Goal: Find specific page/section: Find specific page/section

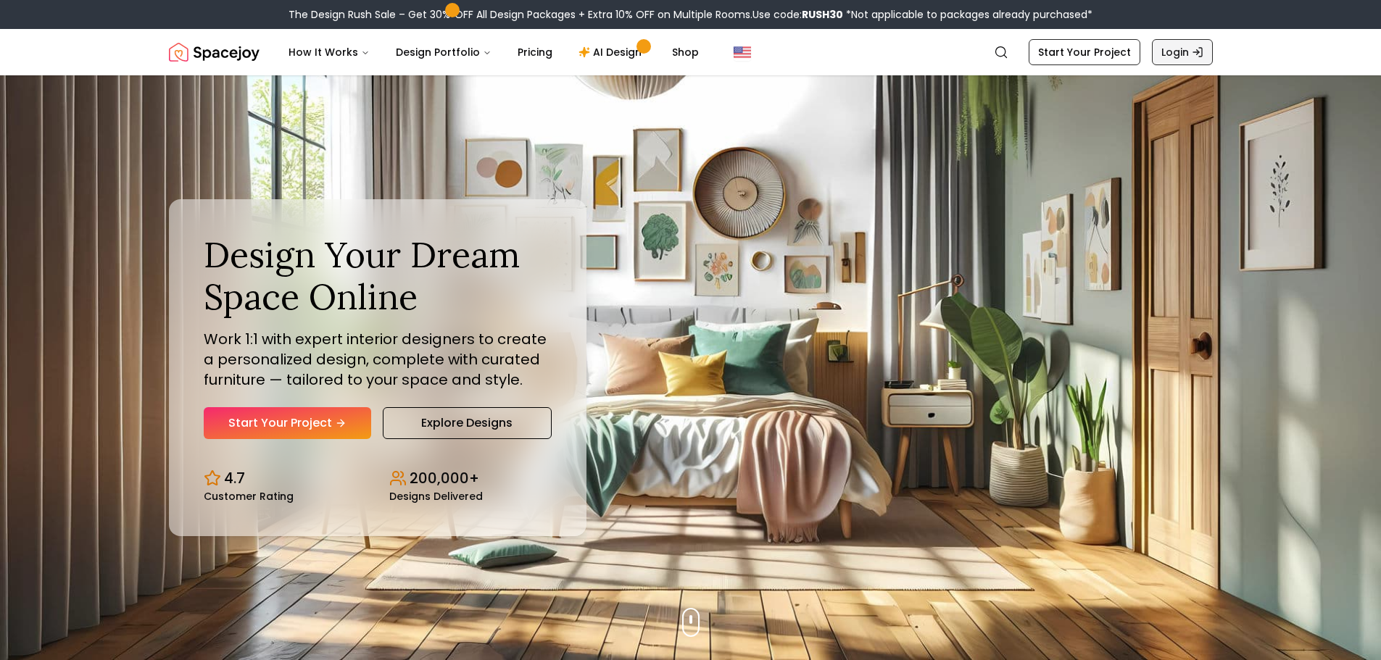
click at [1170, 51] on link "Login" at bounding box center [1182, 52] width 61 height 26
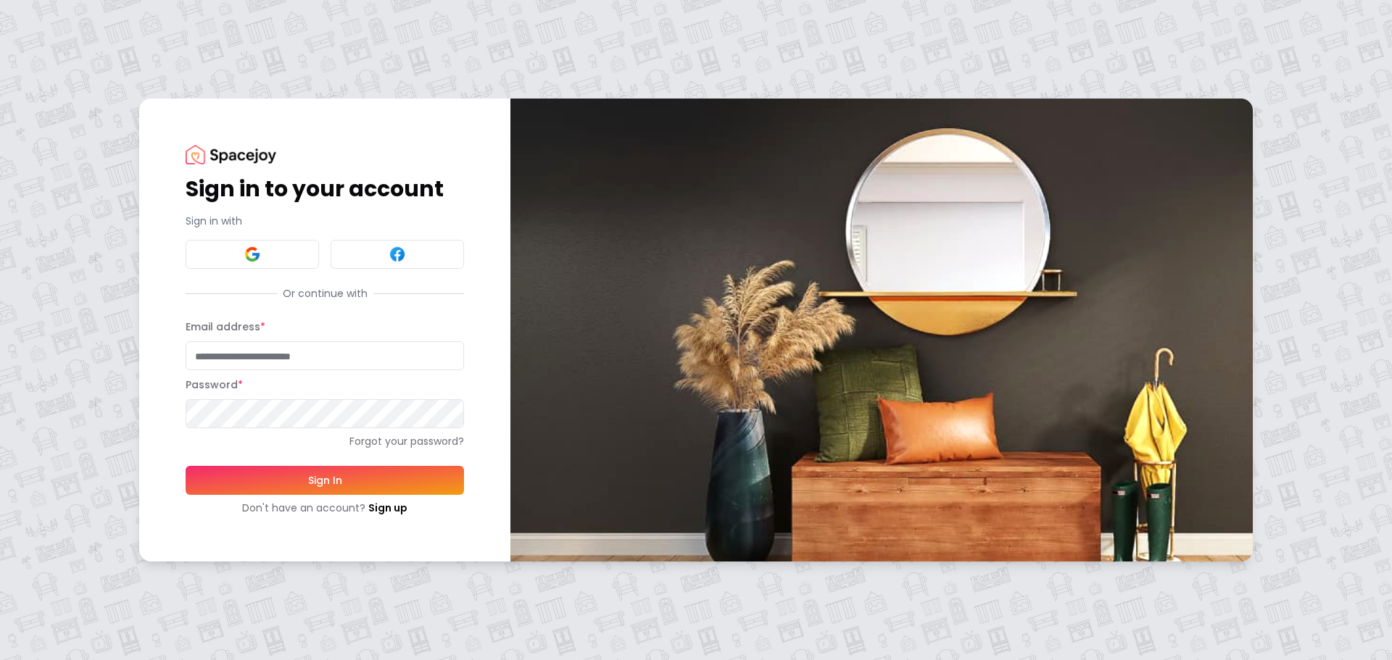
click at [289, 352] on input "Email address *" at bounding box center [325, 355] width 278 height 29
type input "**********"
click at [186, 466] on button "Sign In" at bounding box center [325, 480] width 278 height 29
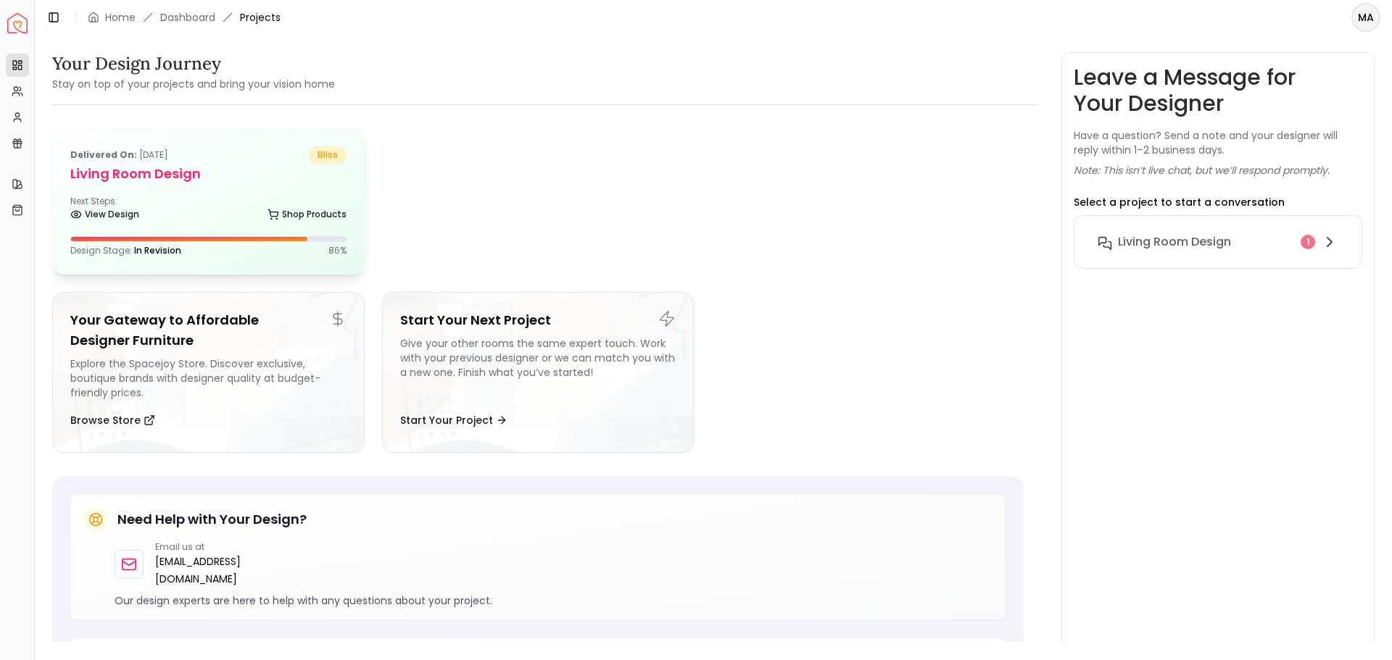
click at [166, 171] on h5 "Living Room design" at bounding box center [208, 174] width 276 height 20
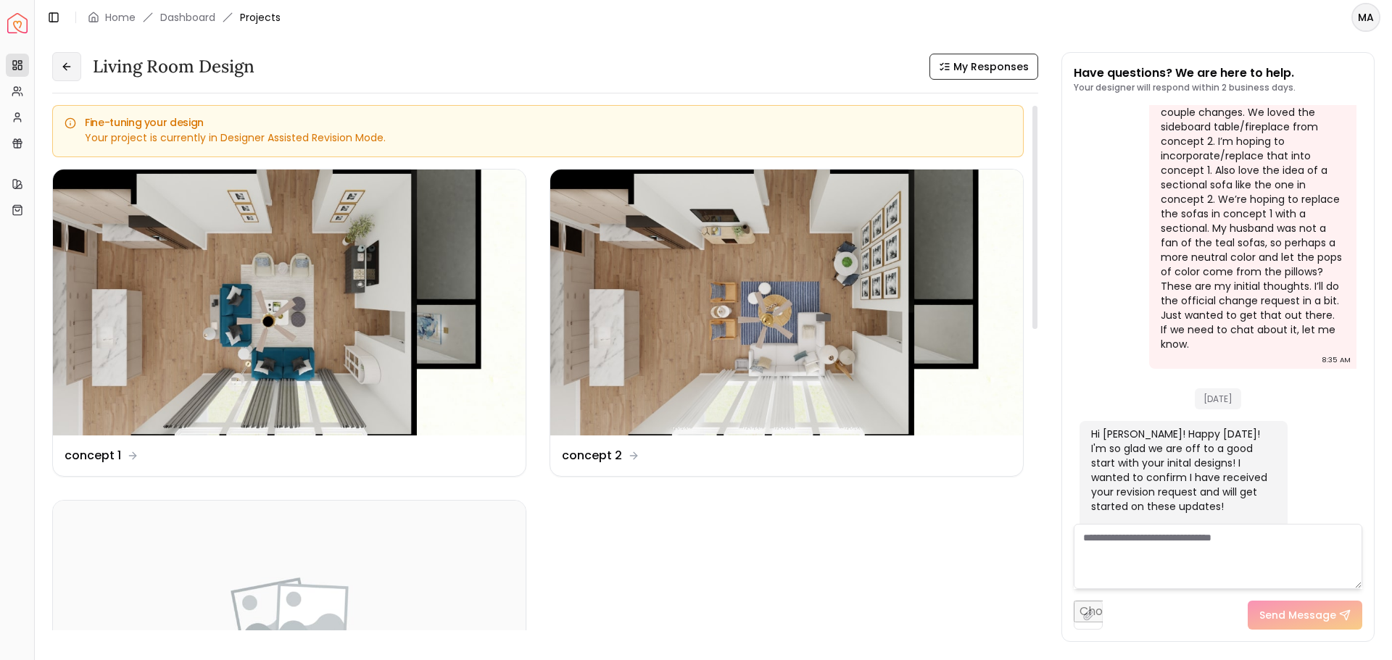
click at [66, 75] on button at bounding box center [66, 66] width 29 height 29
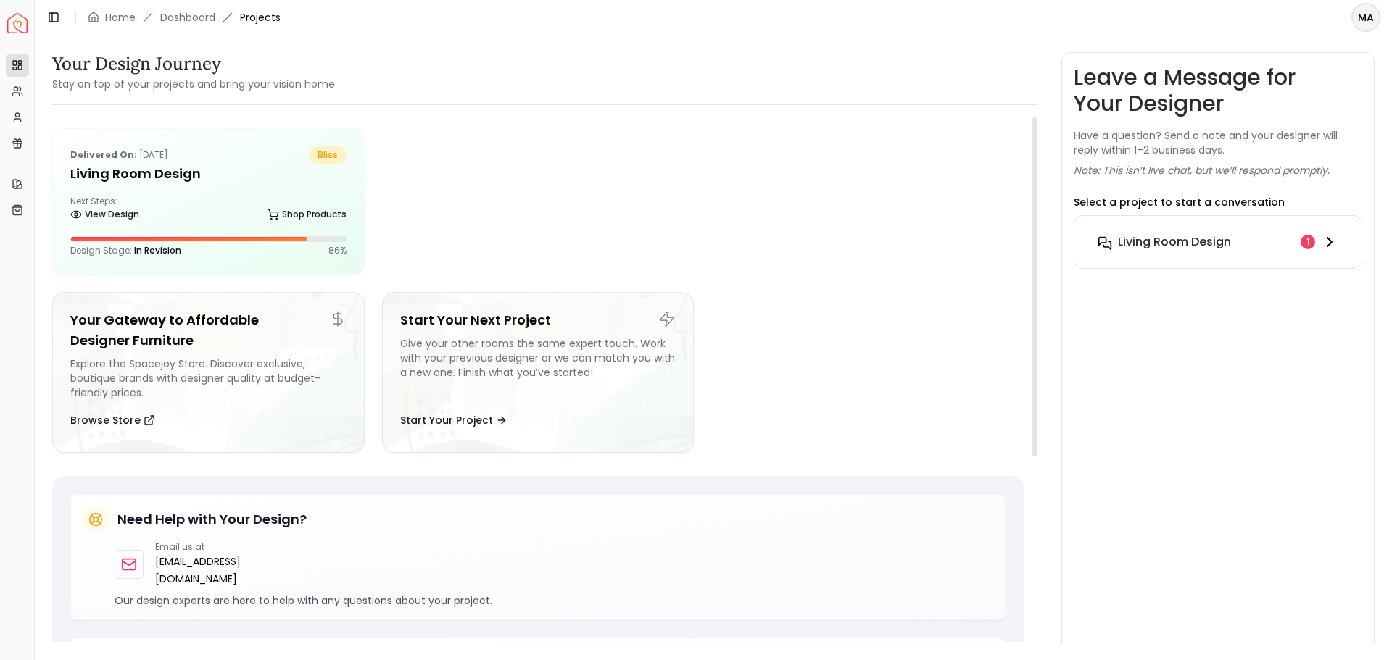
click at [1307, 240] on div "1" at bounding box center [1308, 242] width 14 height 14
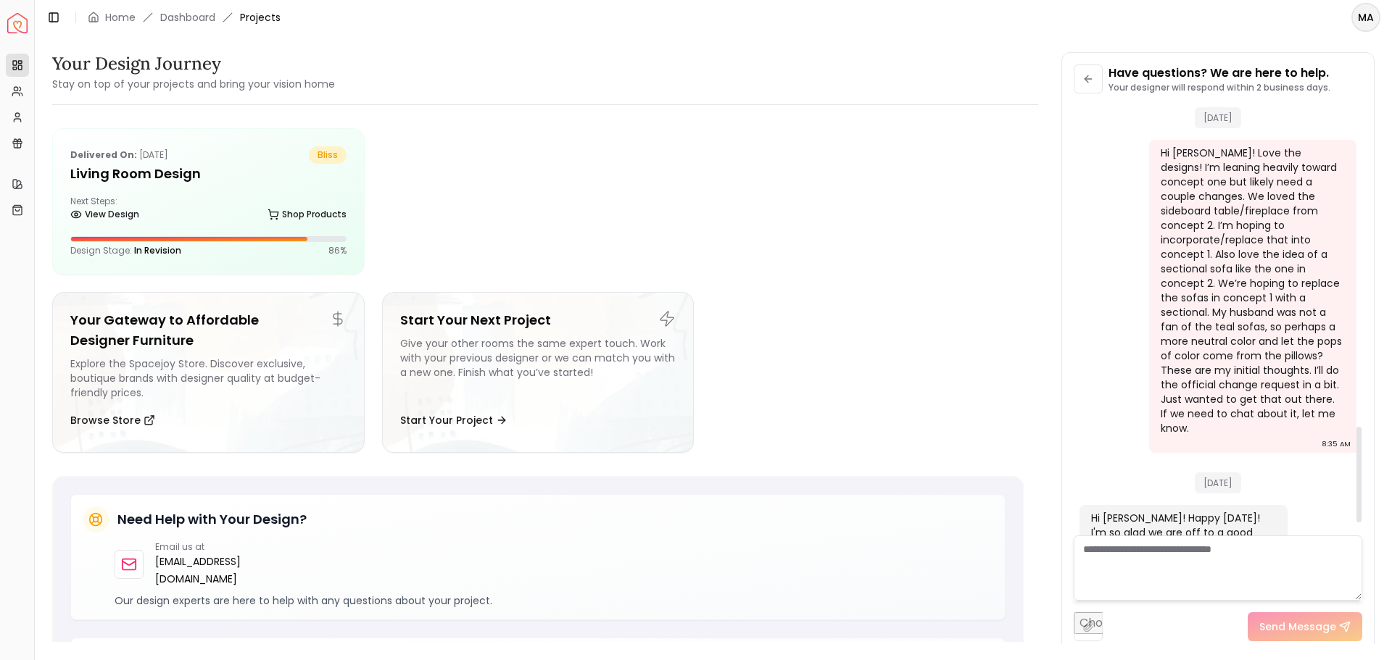
scroll to position [1498, 0]
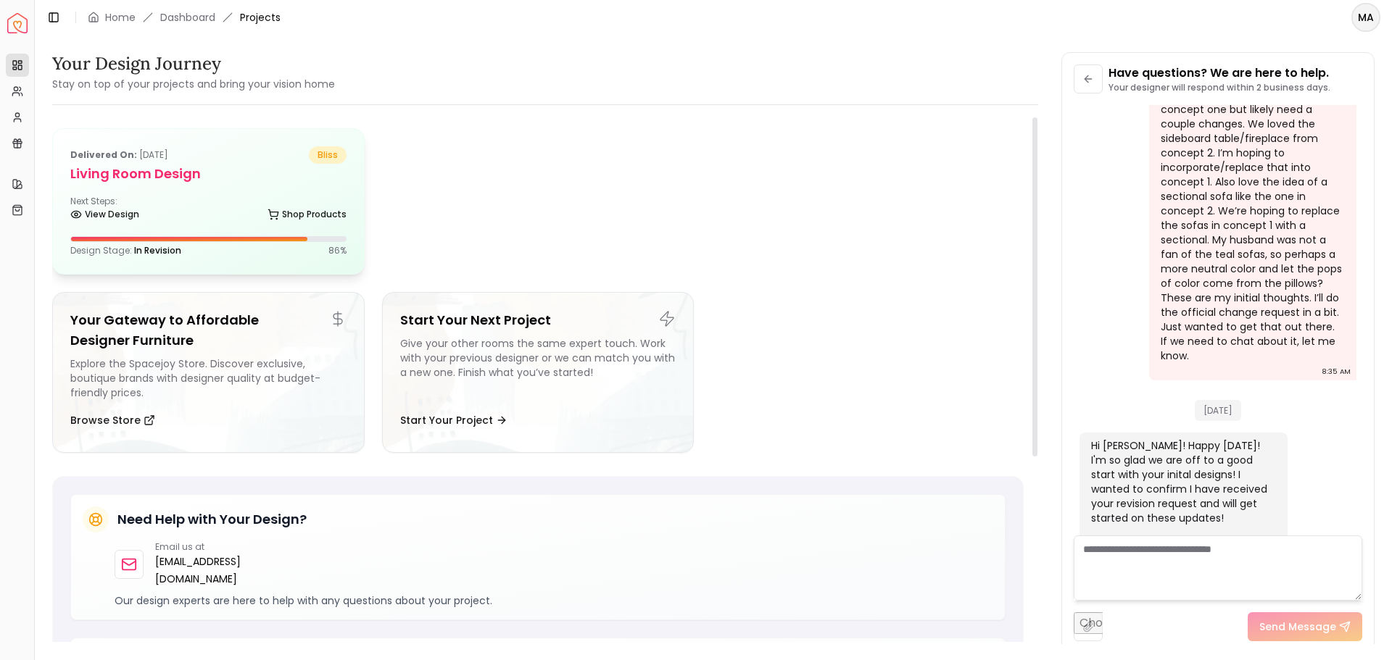
click at [236, 236] on div at bounding box center [208, 239] width 276 height 6
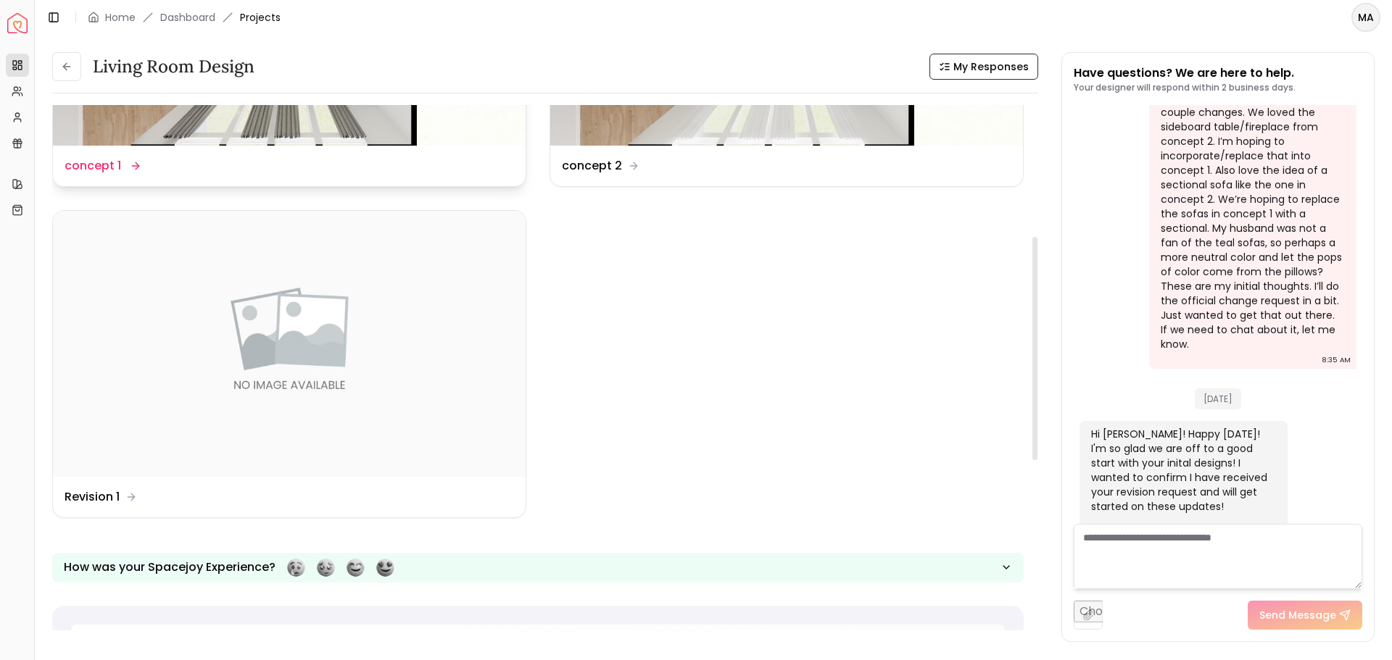
scroll to position [362, 0]
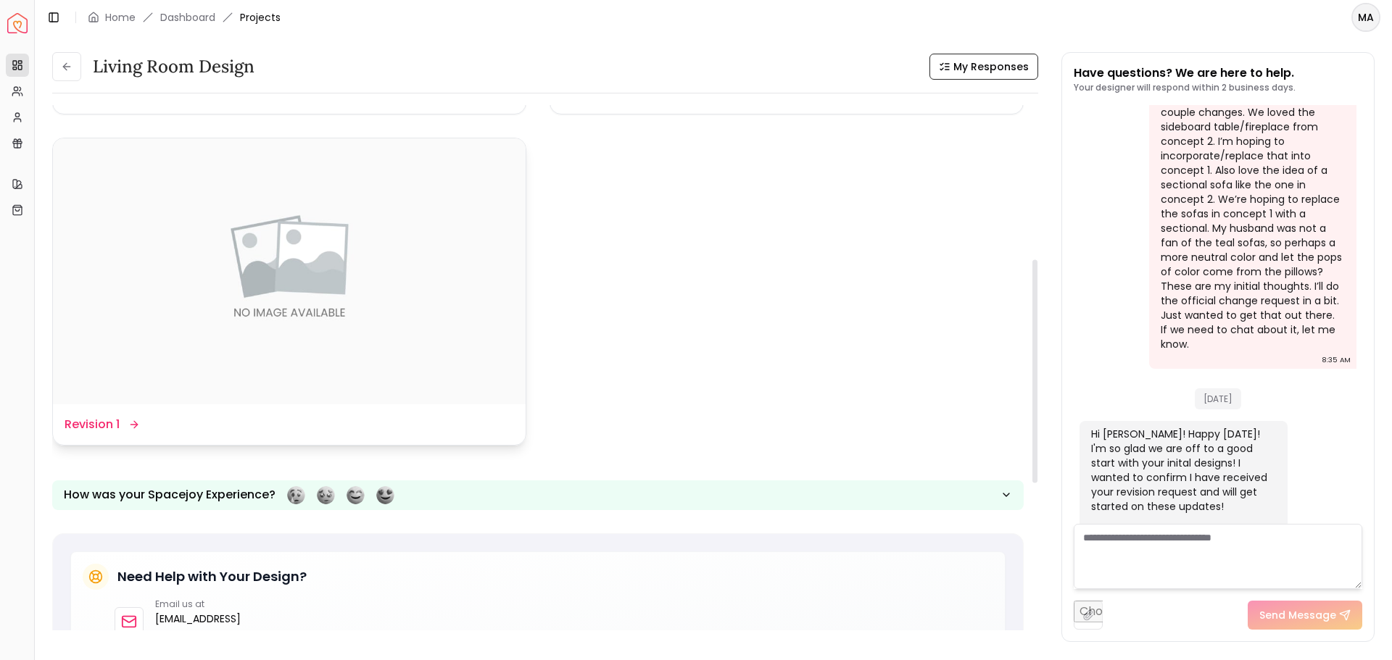
click at [109, 423] on dd "Revision 1" at bounding box center [92, 424] width 55 height 17
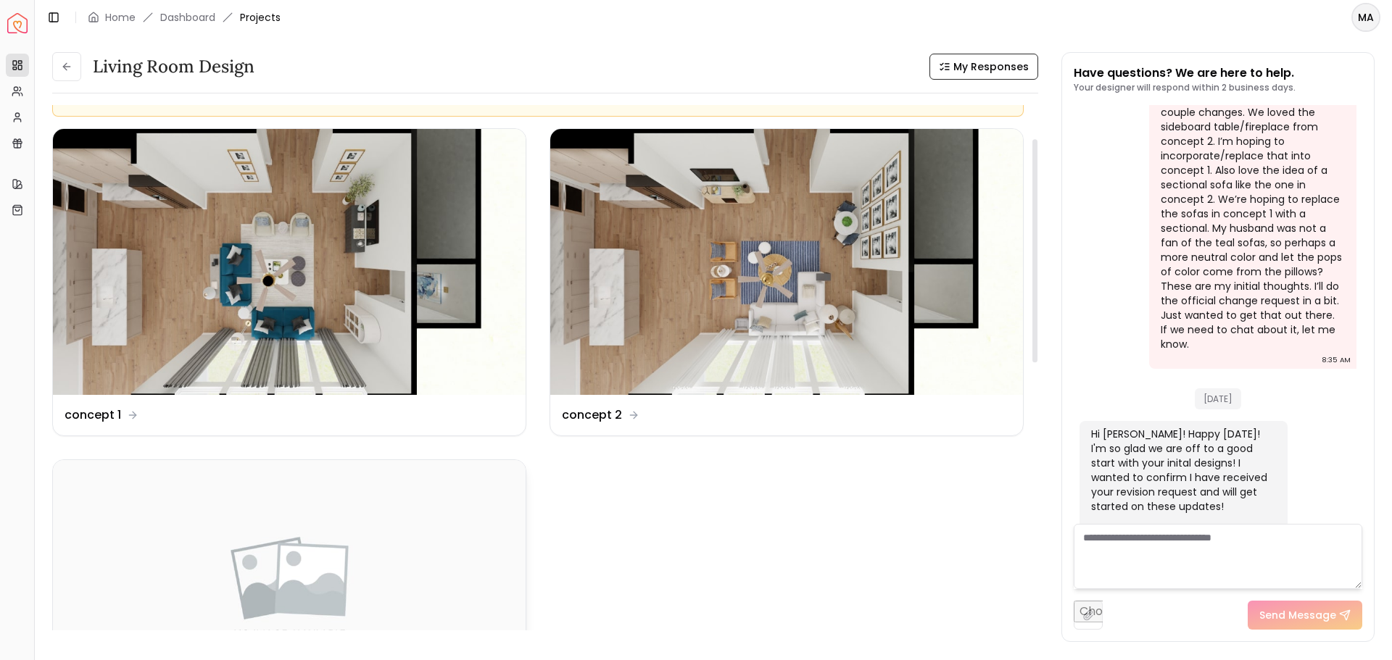
scroll to position [0, 0]
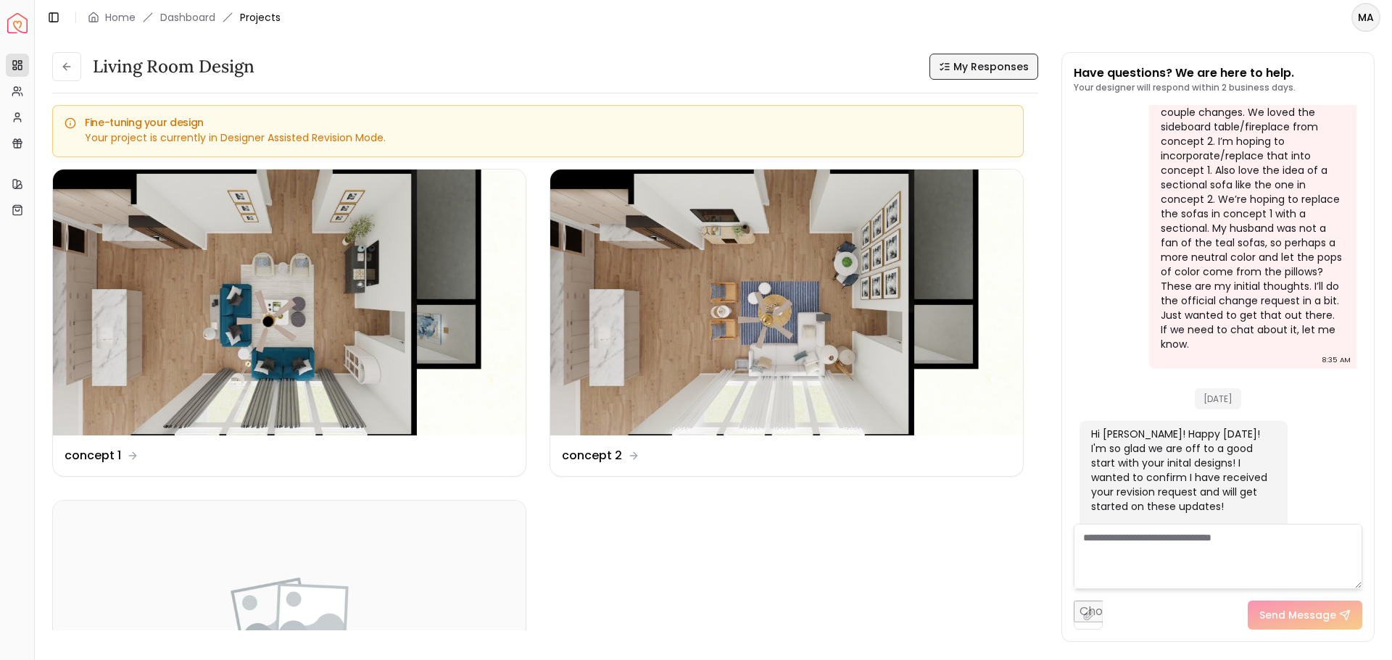
click at [974, 71] on span "My Responses" at bounding box center [990, 66] width 75 height 14
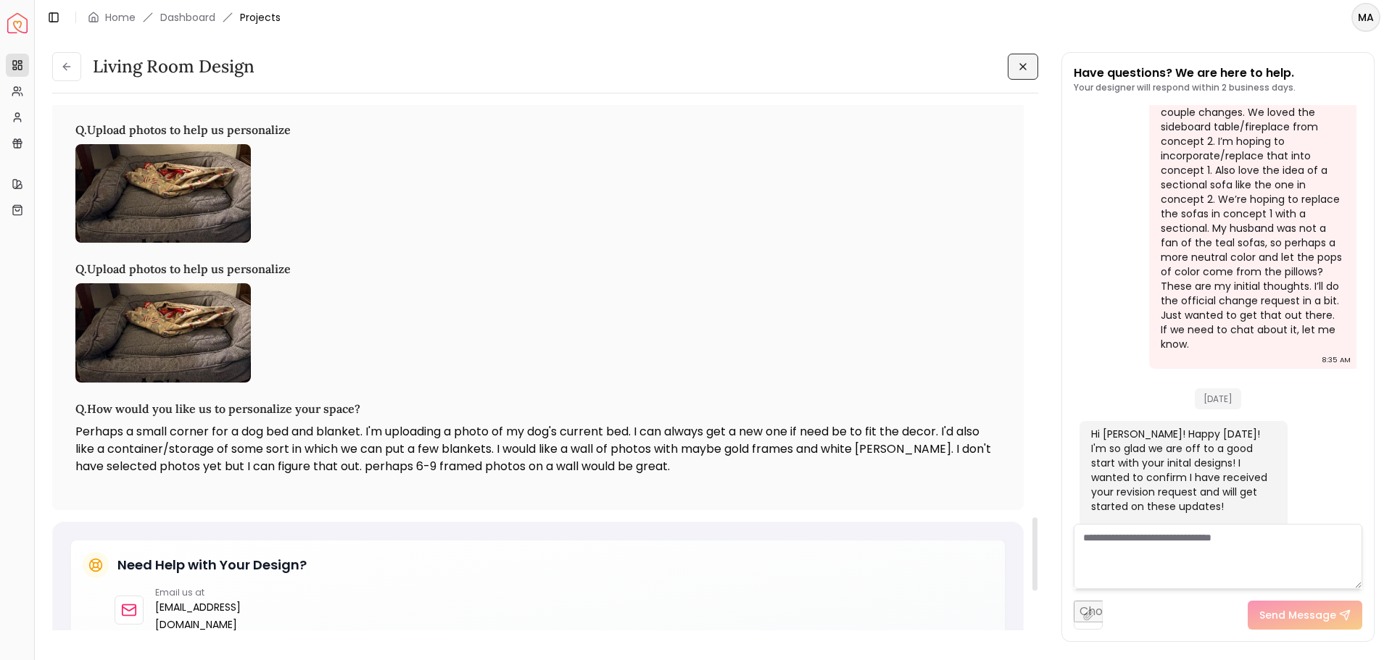
scroll to position [2955, 0]
click at [1020, 70] on icon at bounding box center [1023, 67] width 6 height 6
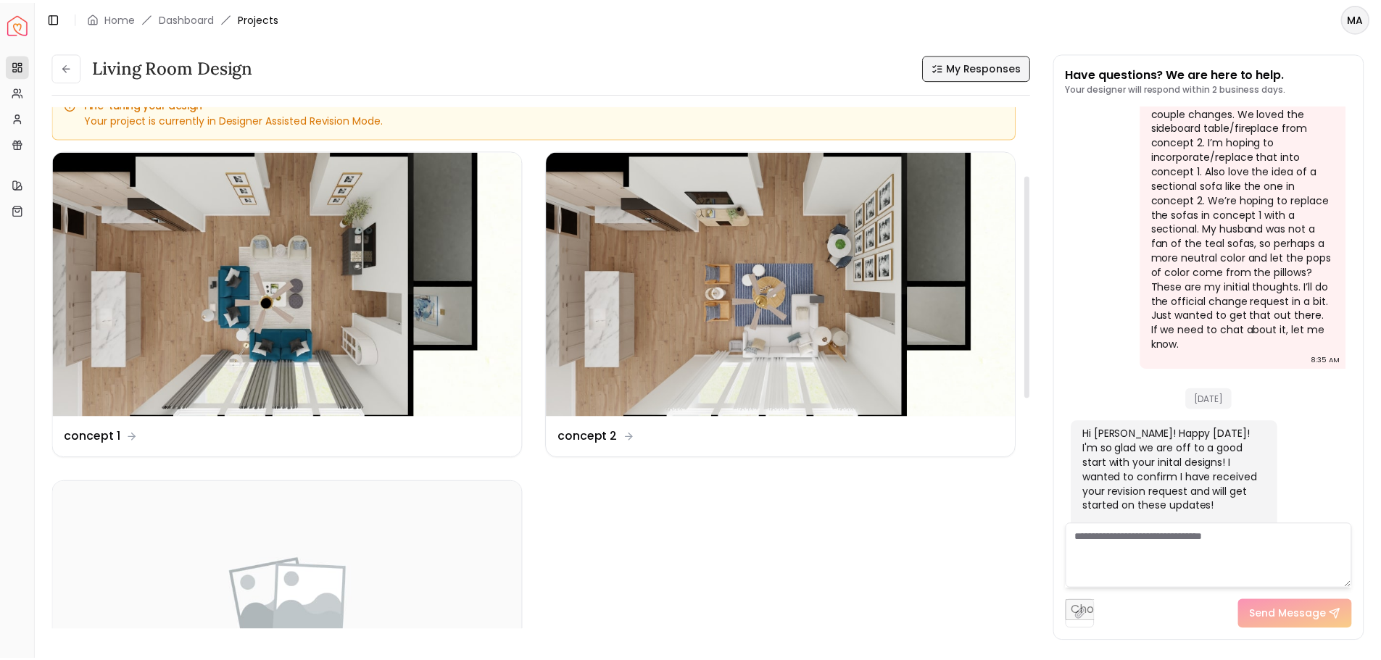
scroll to position [10, 0]
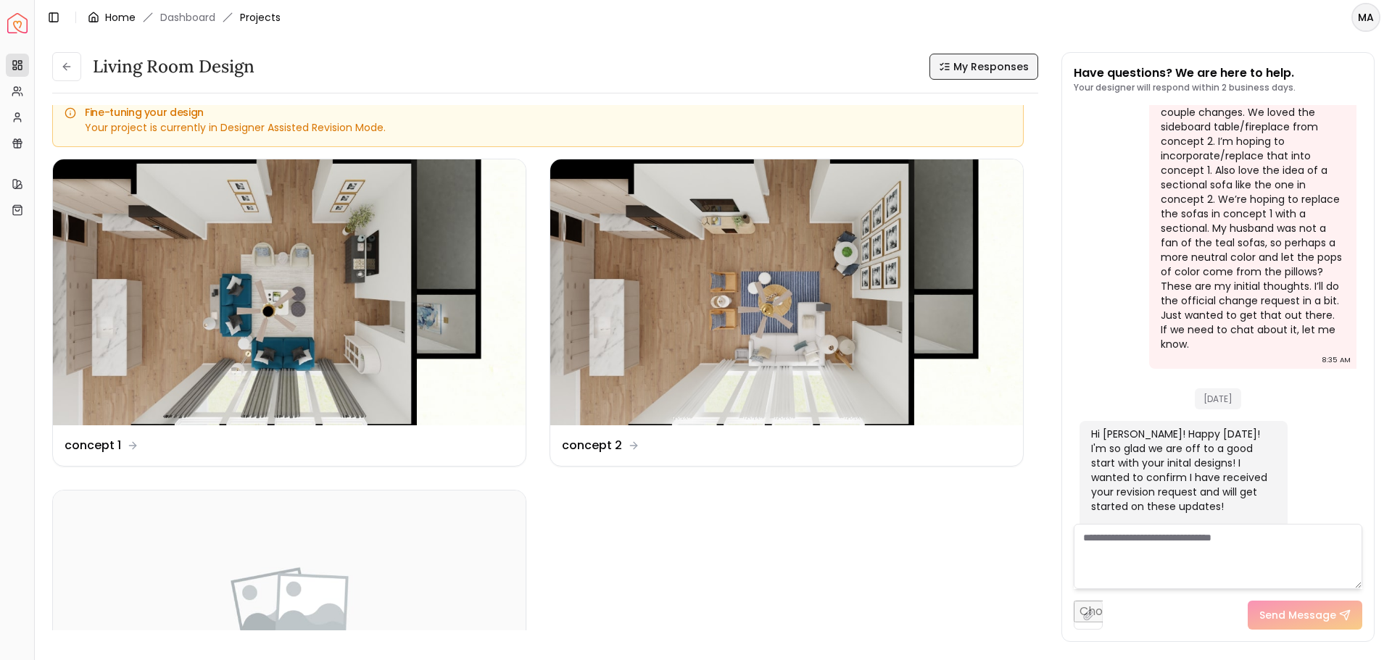
click at [112, 15] on link "Home" at bounding box center [120, 17] width 30 height 14
